Goal: Browse casually: Explore the website without a specific task or goal

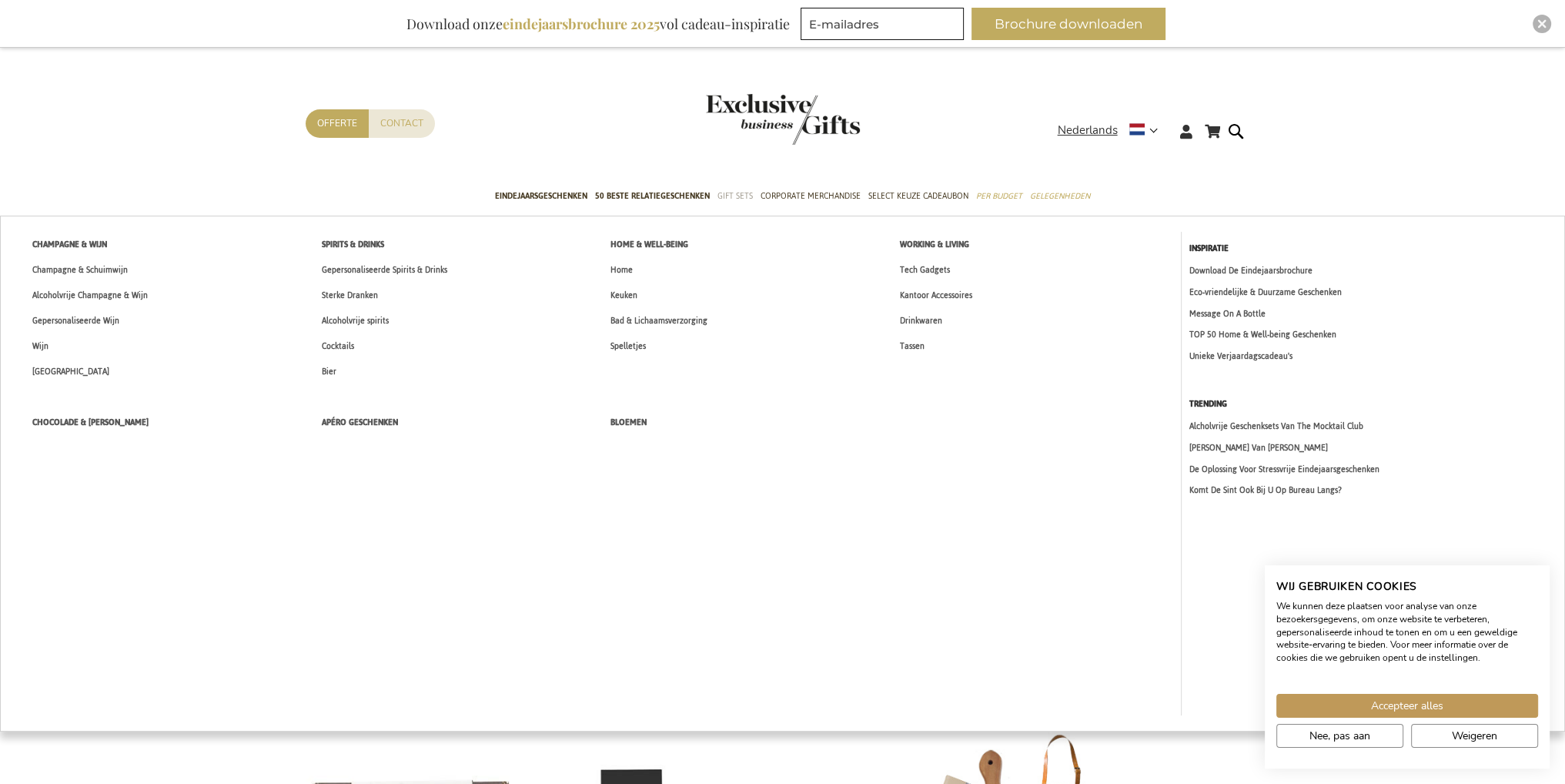
click at [736, 194] on span "Gift Sets" at bounding box center [735, 195] width 36 height 16
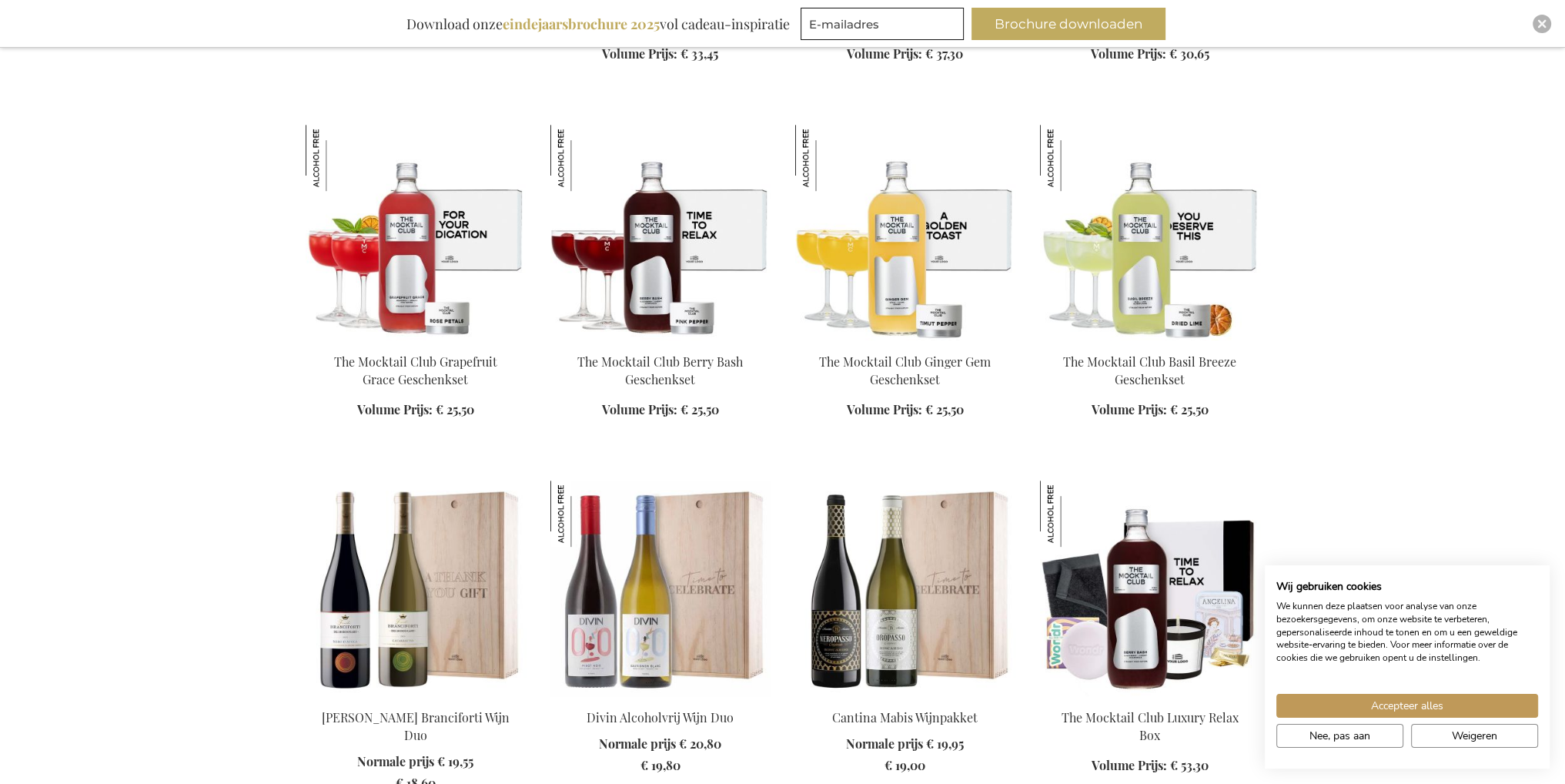
scroll to position [924, 0]
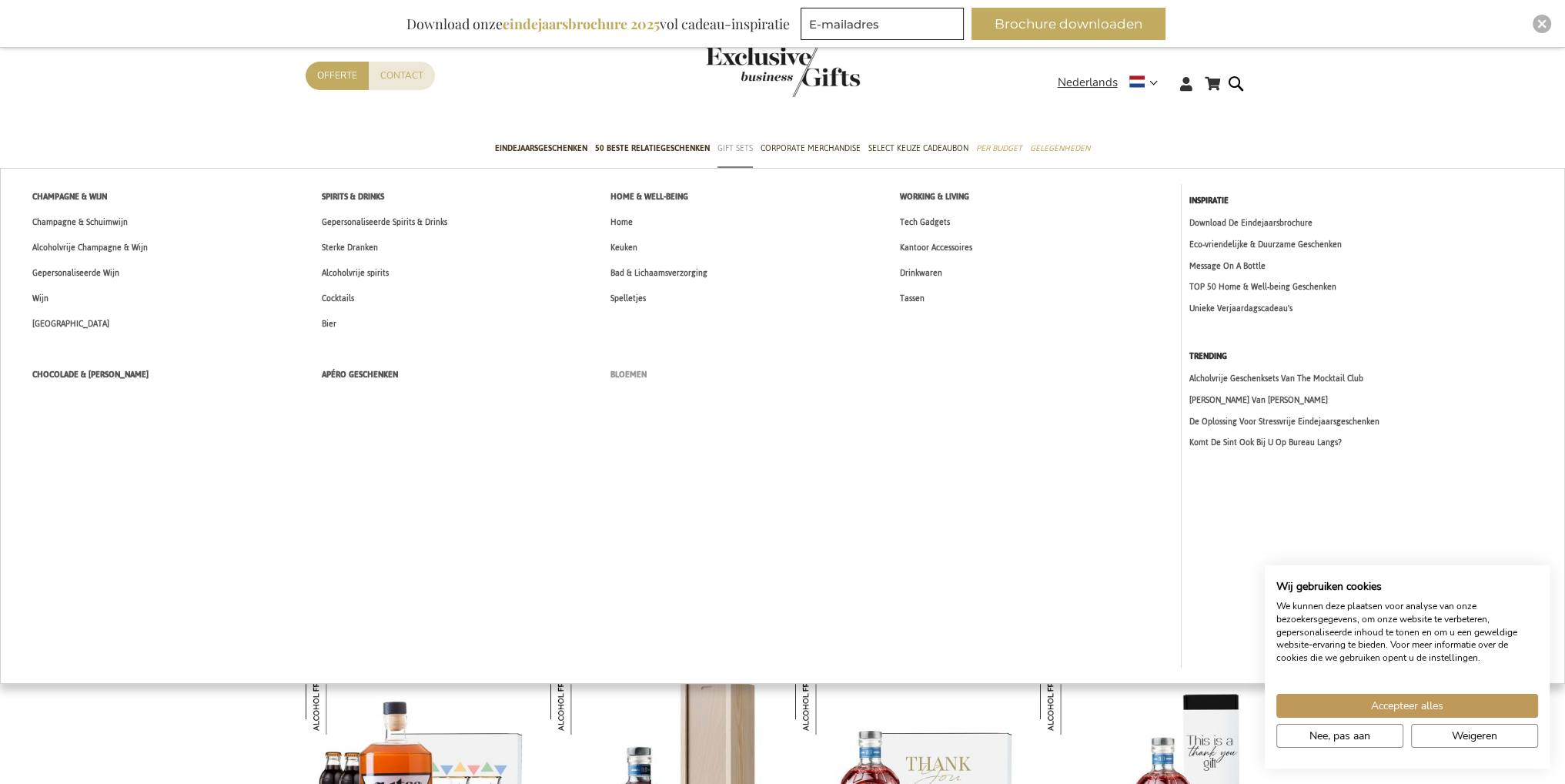
click at [632, 377] on span "Bloemen" at bounding box center [628, 374] width 36 height 16
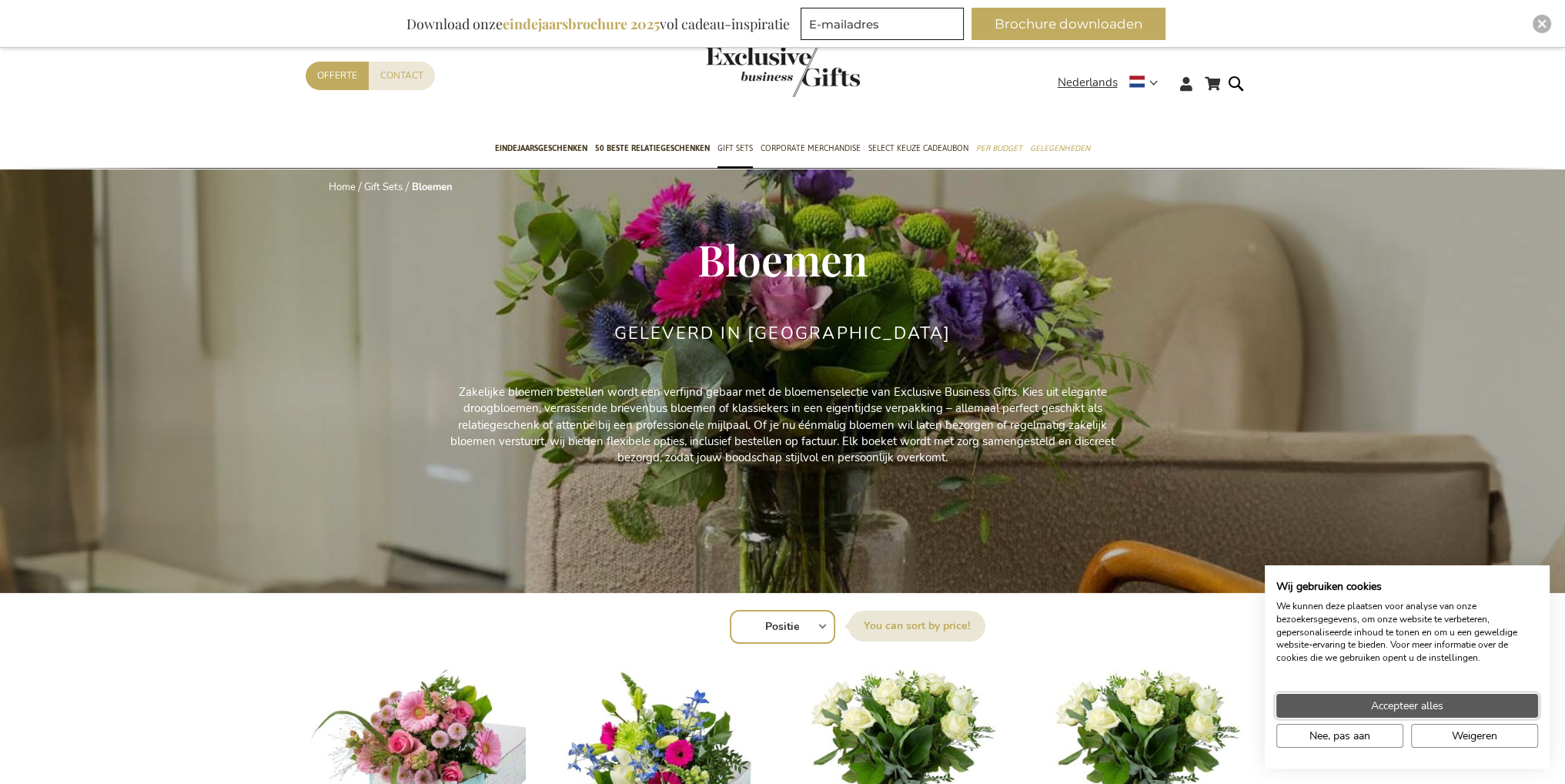
click at [1412, 702] on span "Accepteer alles" at bounding box center [1407, 705] width 72 height 16
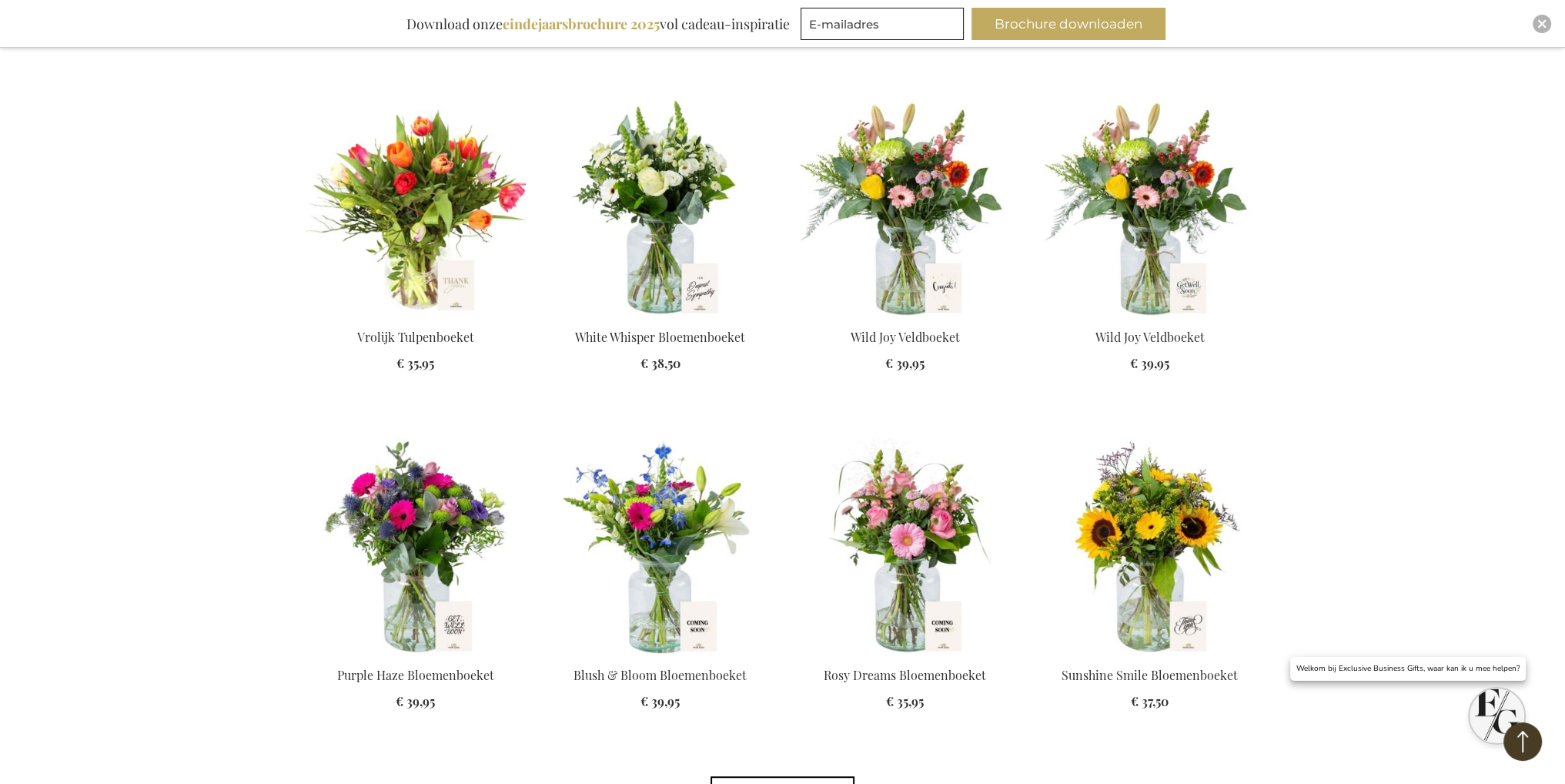
scroll to position [385, 0]
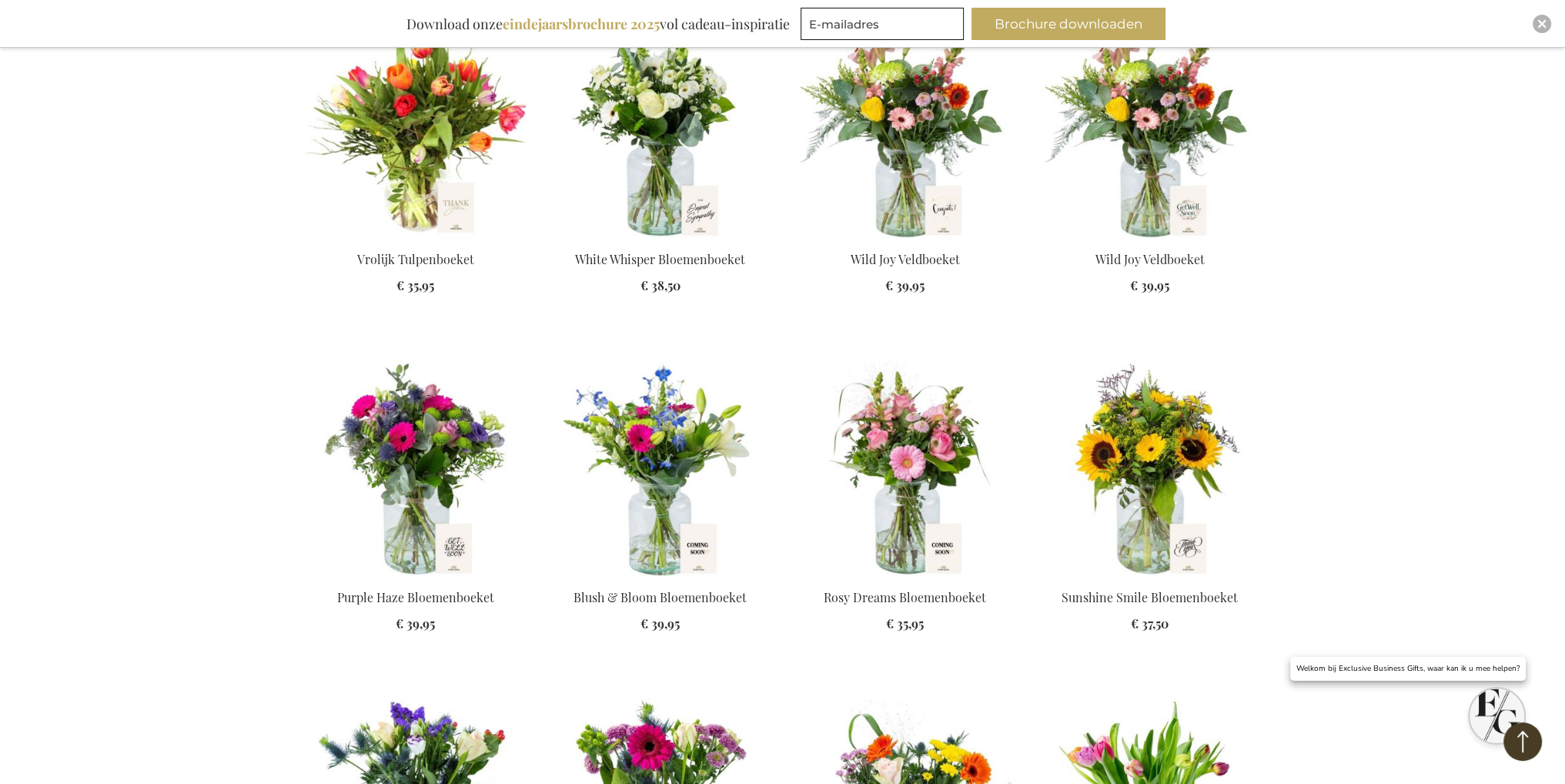
scroll to position [308, 0]
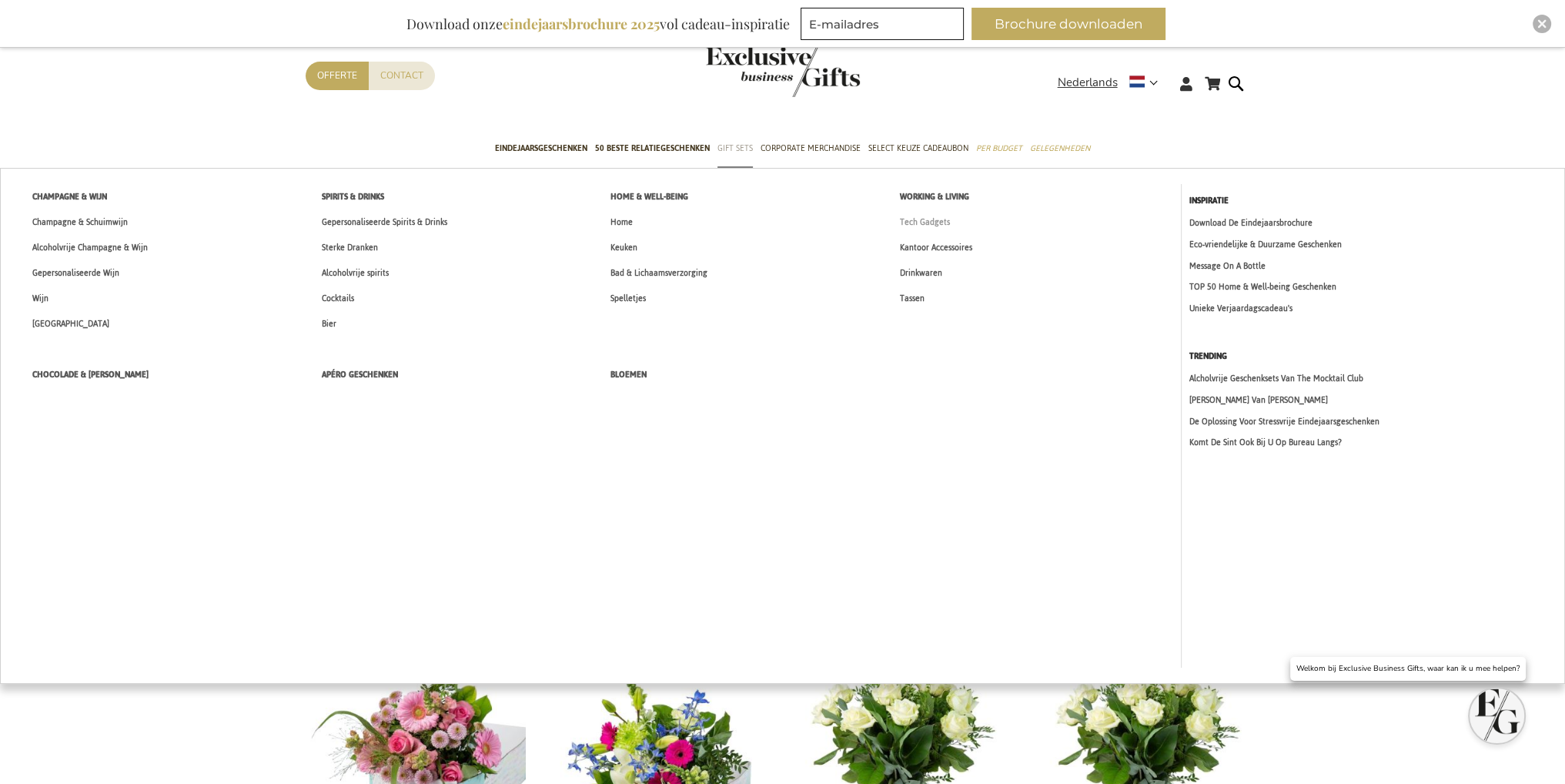
click at [909, 225] on span "Tech Gadgets" at bounding box center [925, 222] width 50 height 16
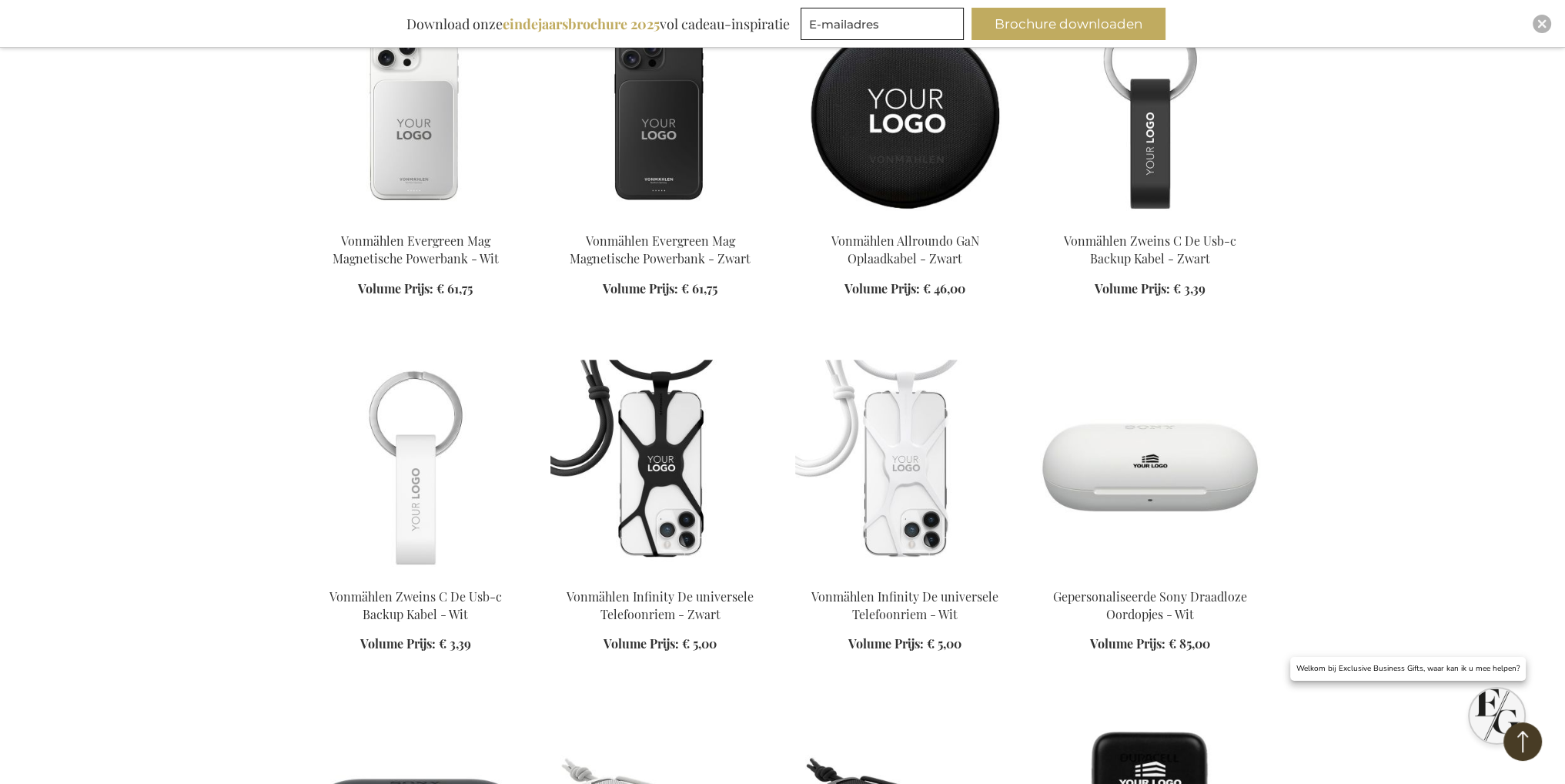
scroll to position [1386, 0]
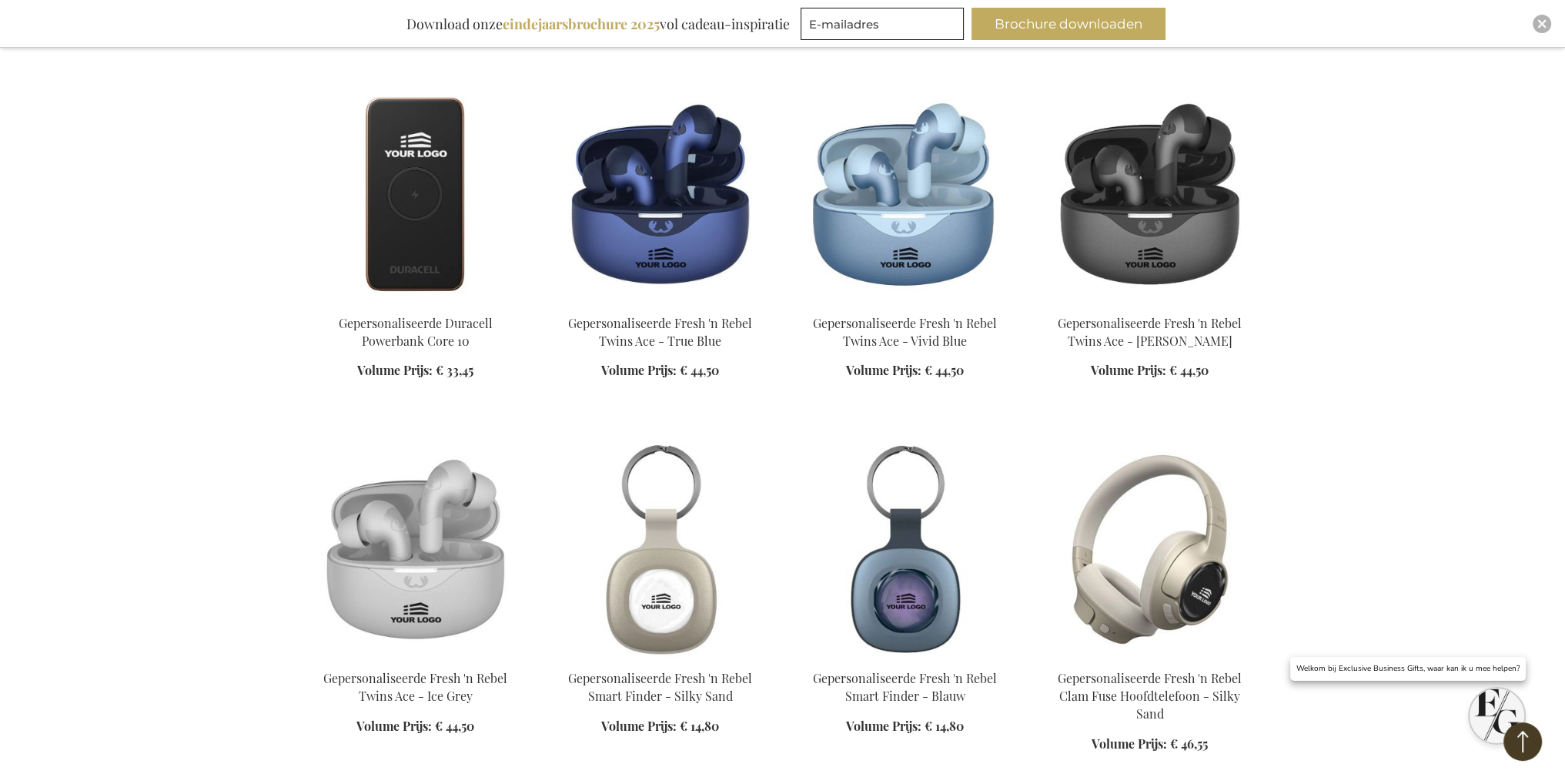
scroll to position [2387, 0]
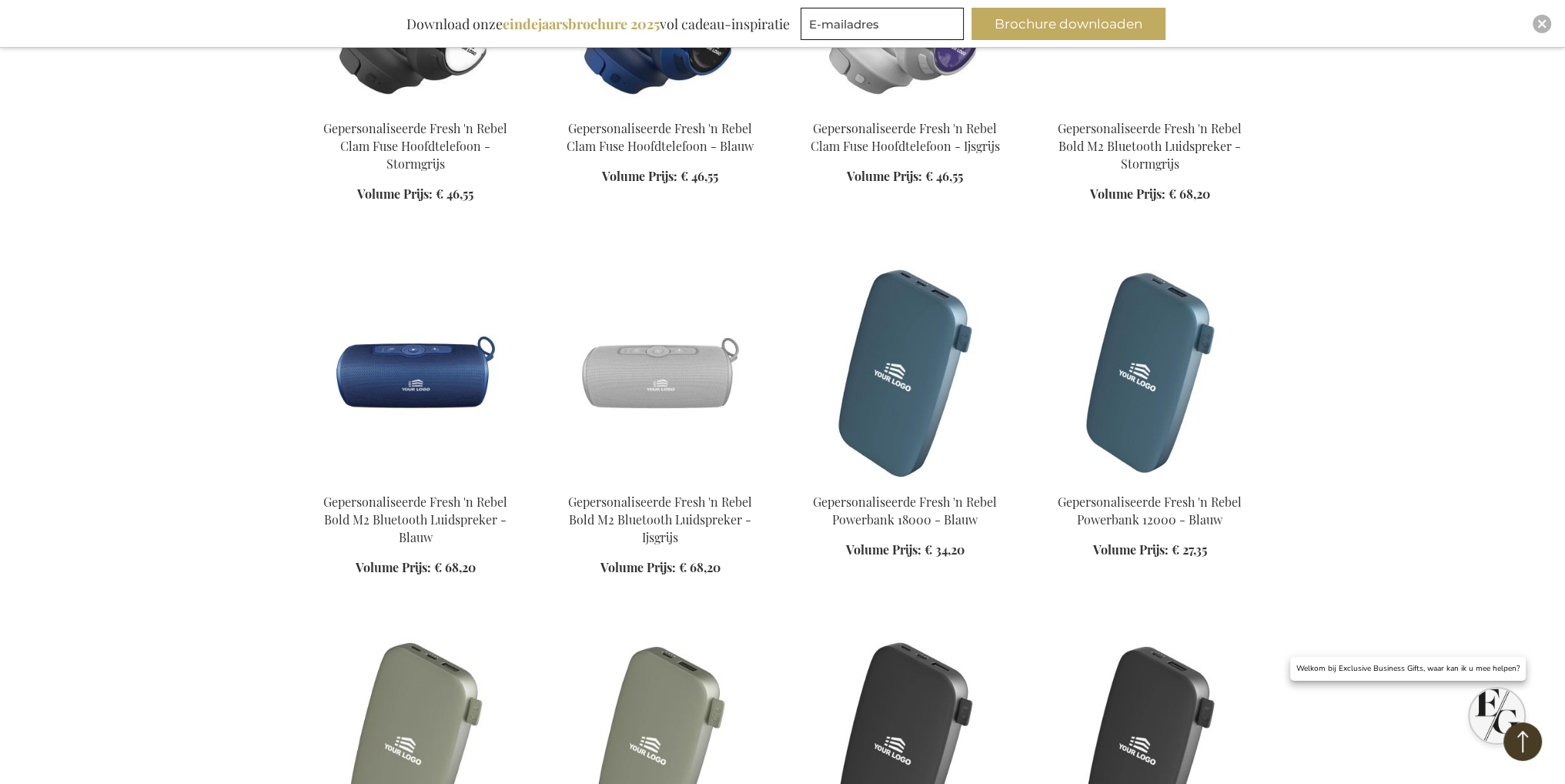
scroll to position [3310, 0]
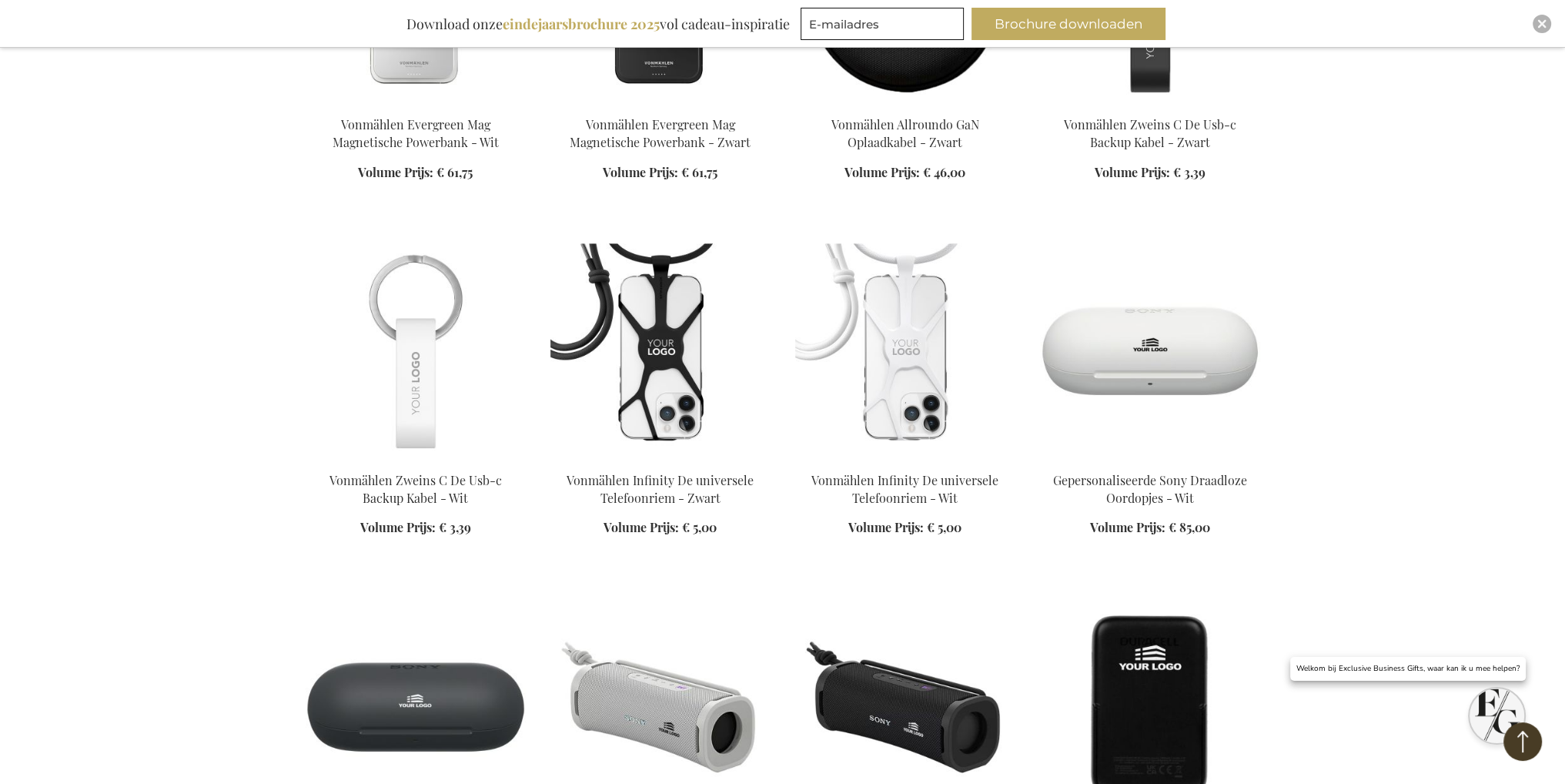
scroll to position [176, 0]
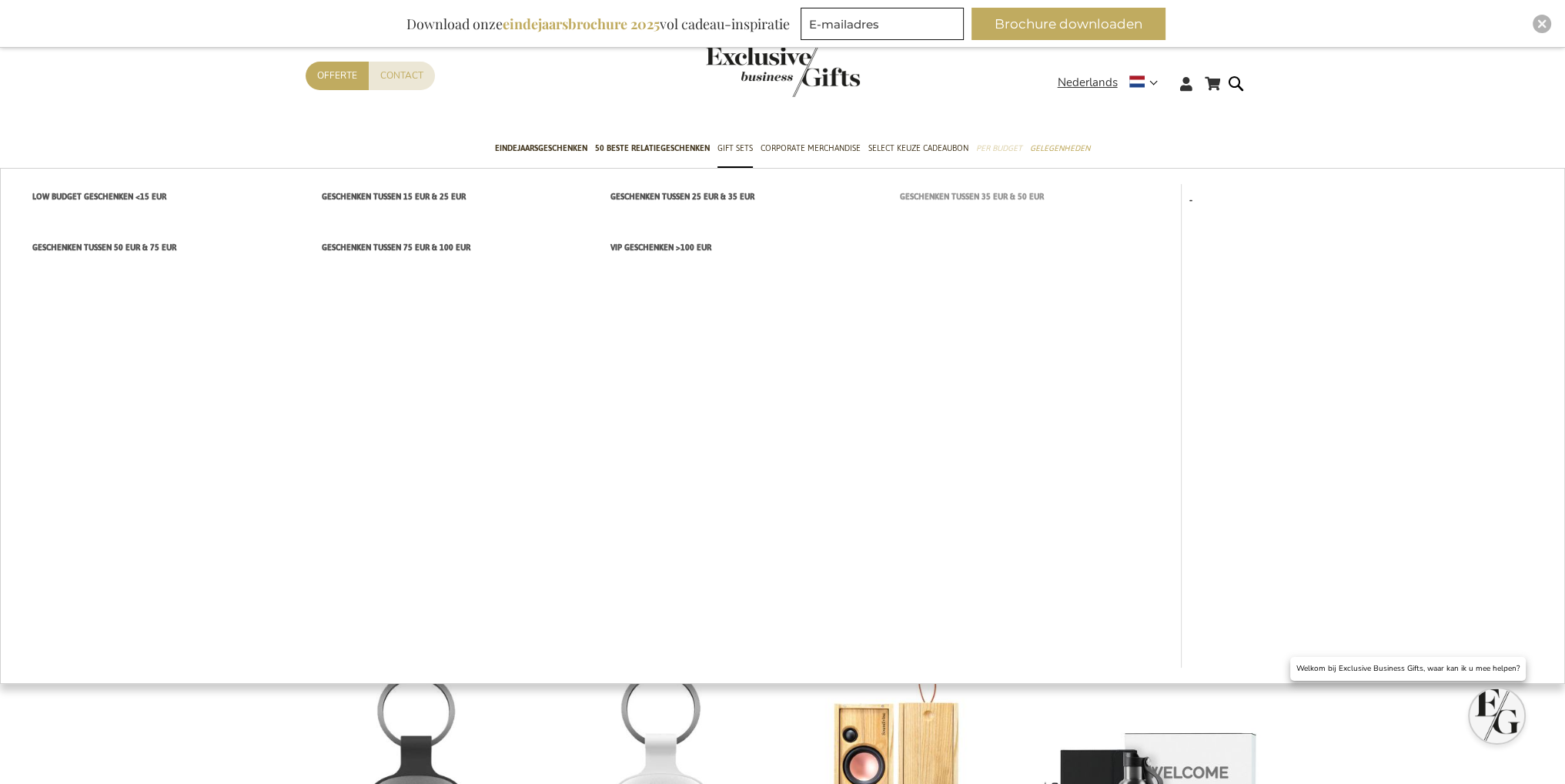
click at [995, 195] on span "Geschenken tussen 35 EUR & 50 EUR" at bounding box center [972, 196] width 144 height 16
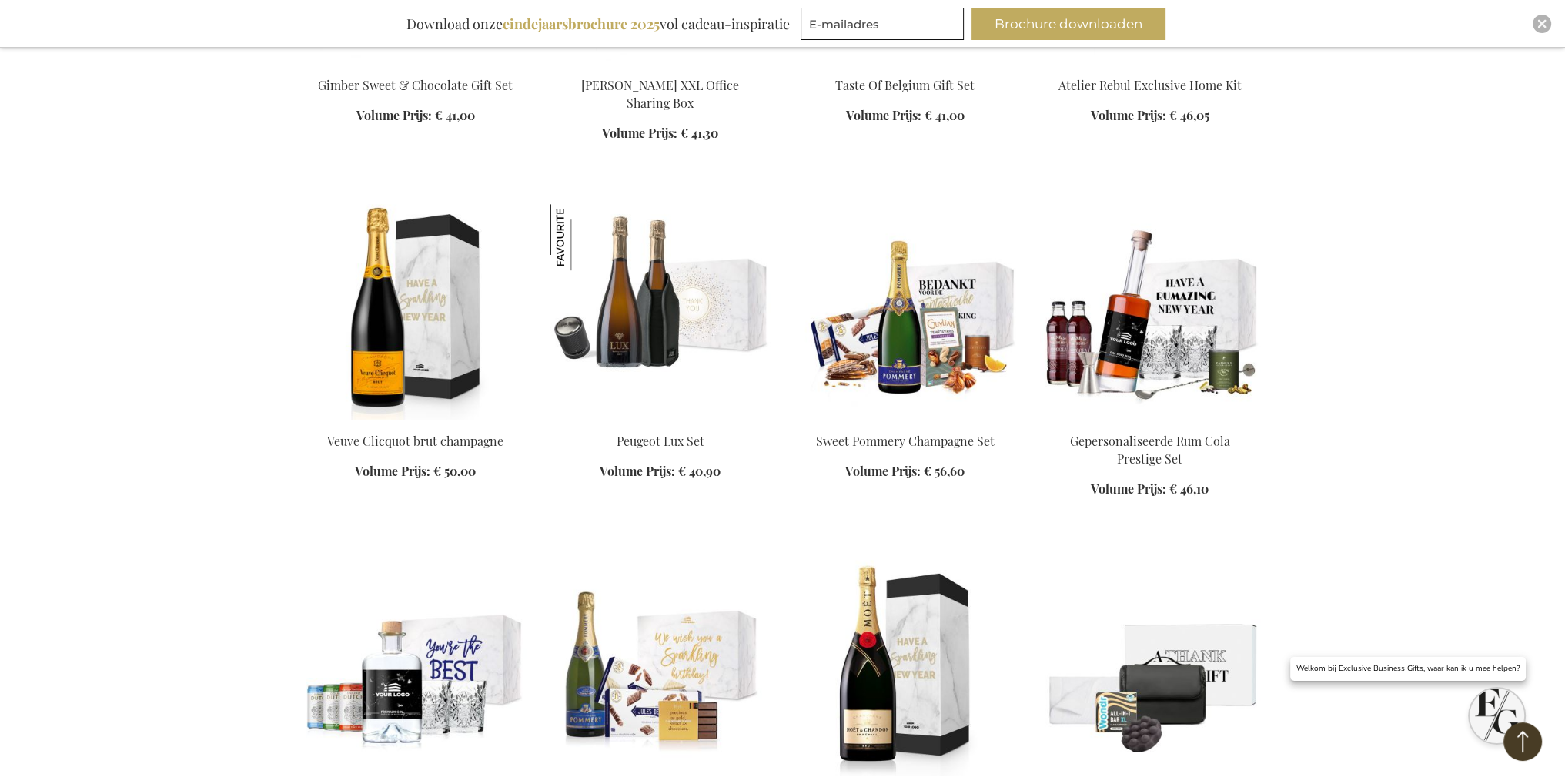
scroll to position [1232, 0]
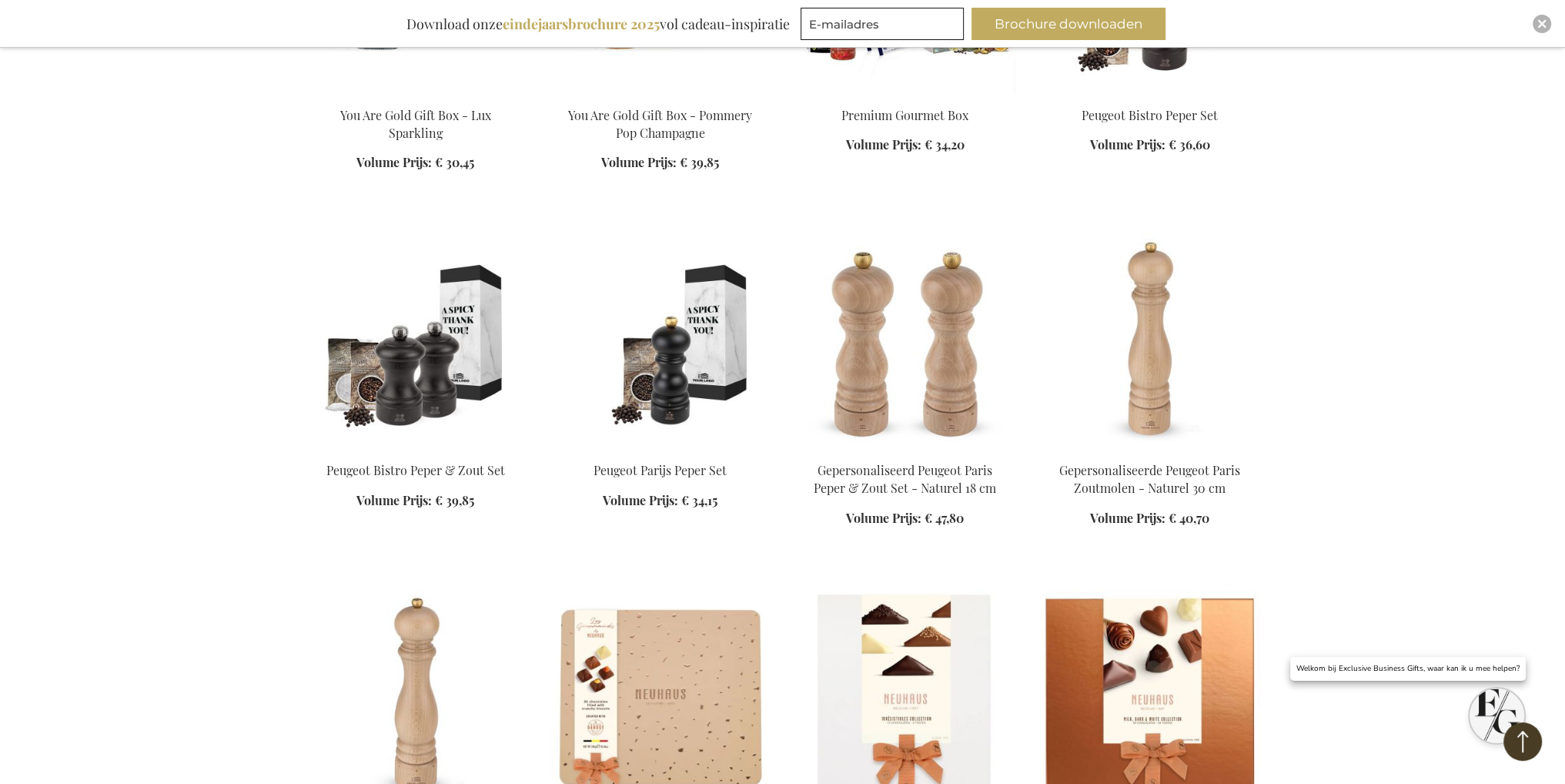
scroll to position [2618, 0]
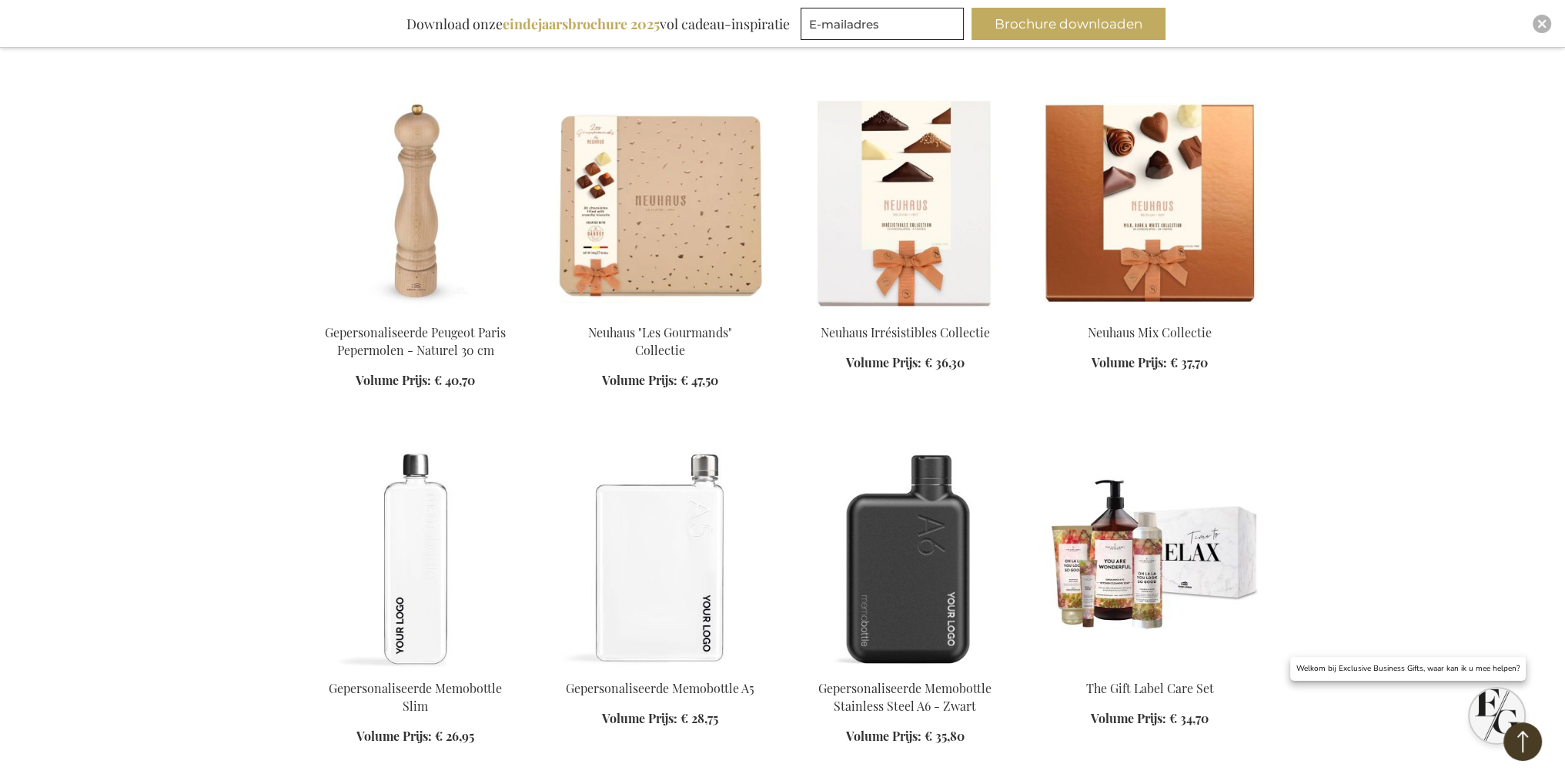
scroll to position [3464, 0]
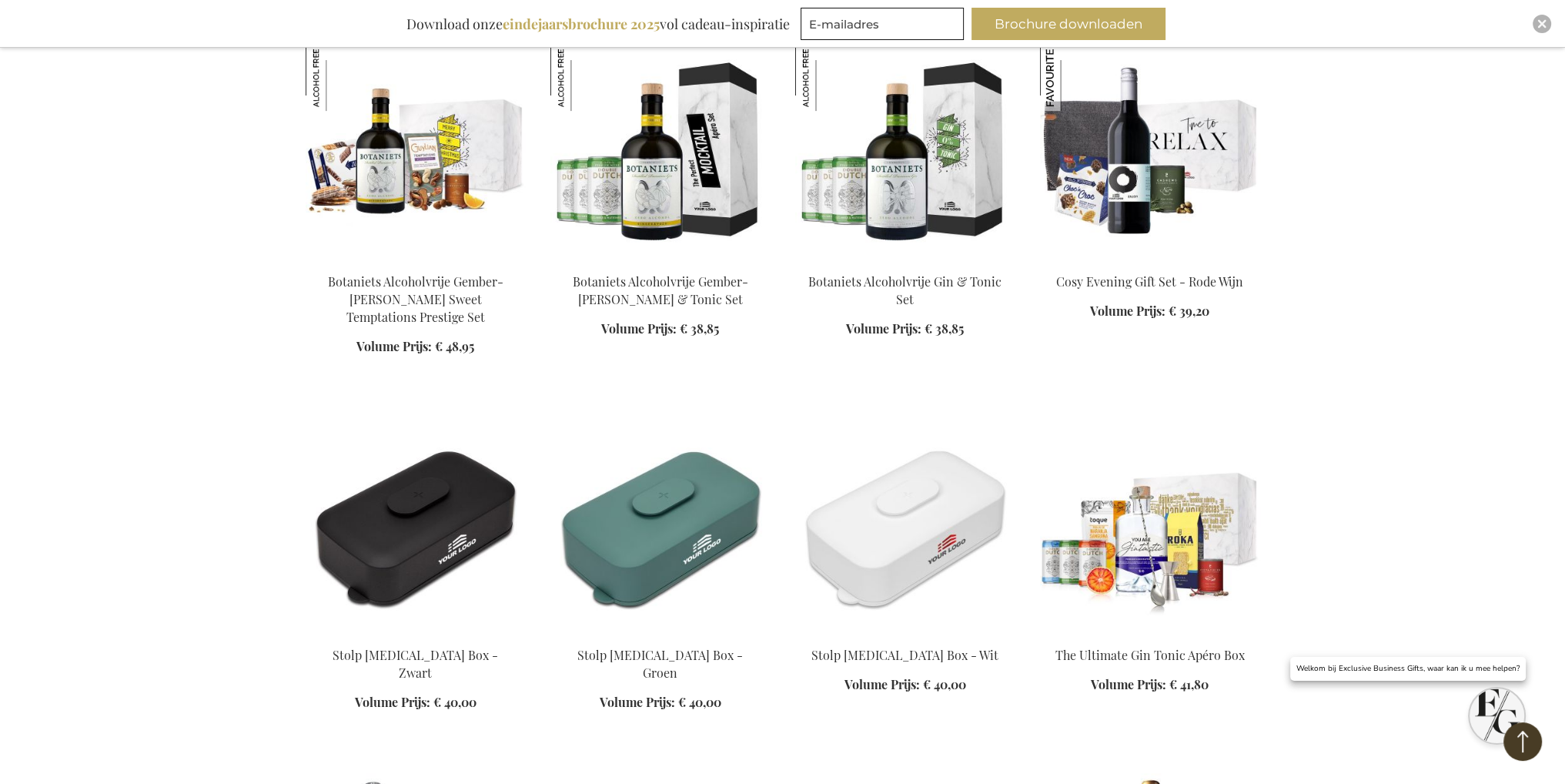
scroll to position [8931, 0]
